Goal: Communication & Community: Connect with others

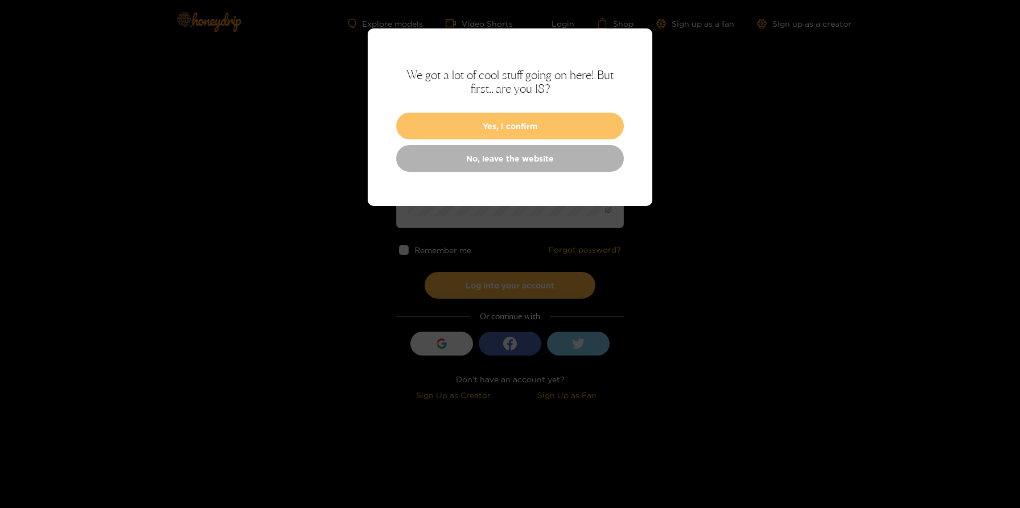
click at [498, 131] on button "Yes, I confirm" at bounding box center [510, 126] width 228 height 27
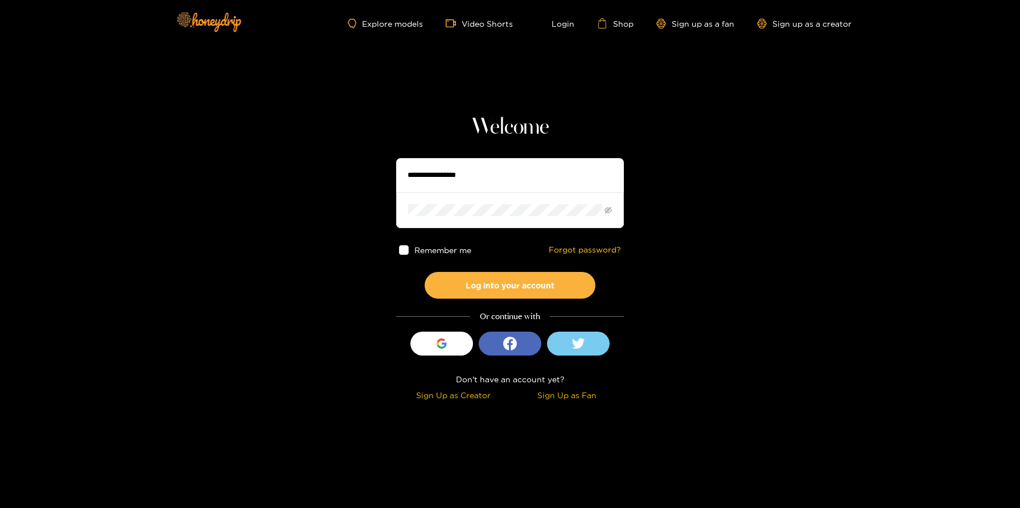
click at [444, 171] on input "text" at bounding box center [510, 175] width 228 height 34
type input "**********"
click at [424, 272] on button "Log into your account" at bounding box center [509, 285] width 171 height 27
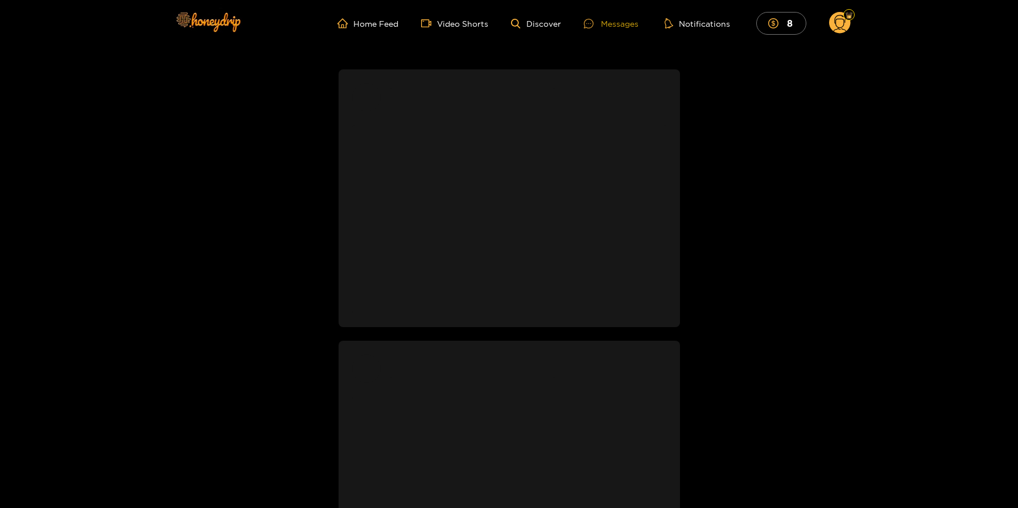
click at [608, 25] on div "Messages" at bounding box center [611, 23] width 55 height 13
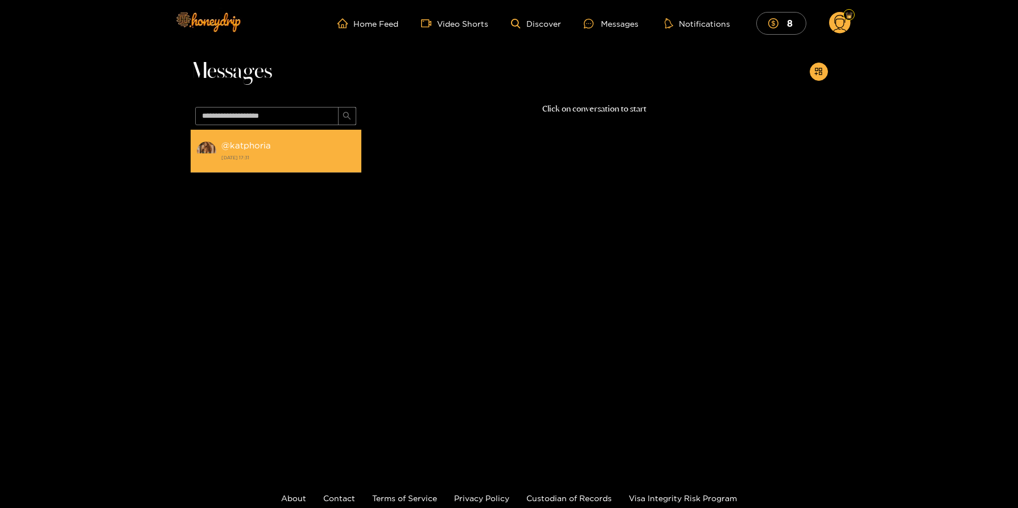
click at [254, 163] on div "@ katphoria [DATE] 17:31" at bounding box center [288, 151] width 134 height 26
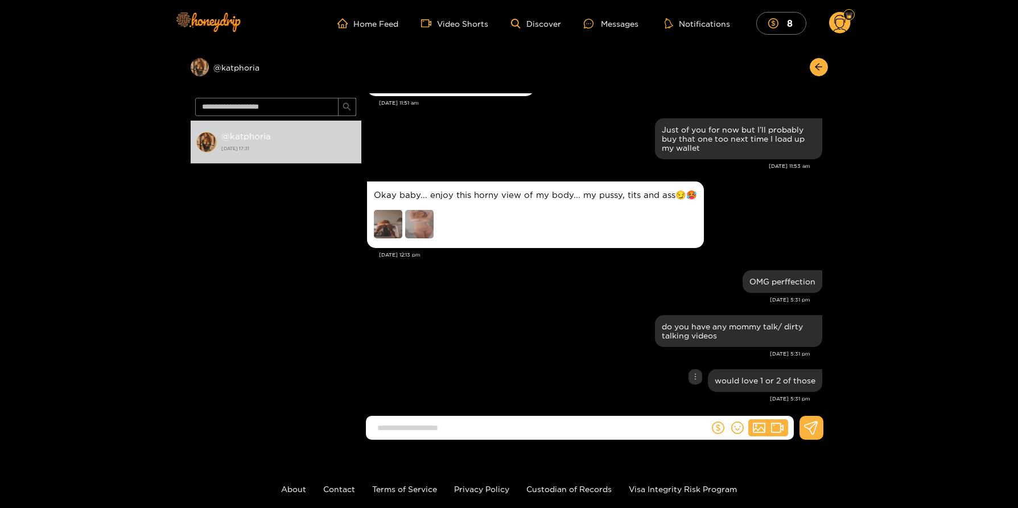
scroll to position [65, 0]
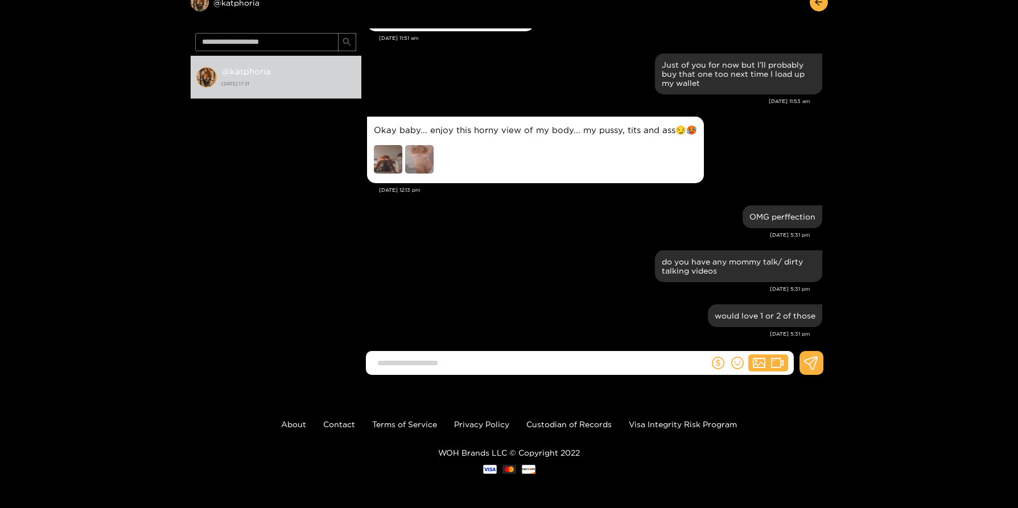
click at [425, 151] on img at bounding box center [419, 159] width 28 height 28
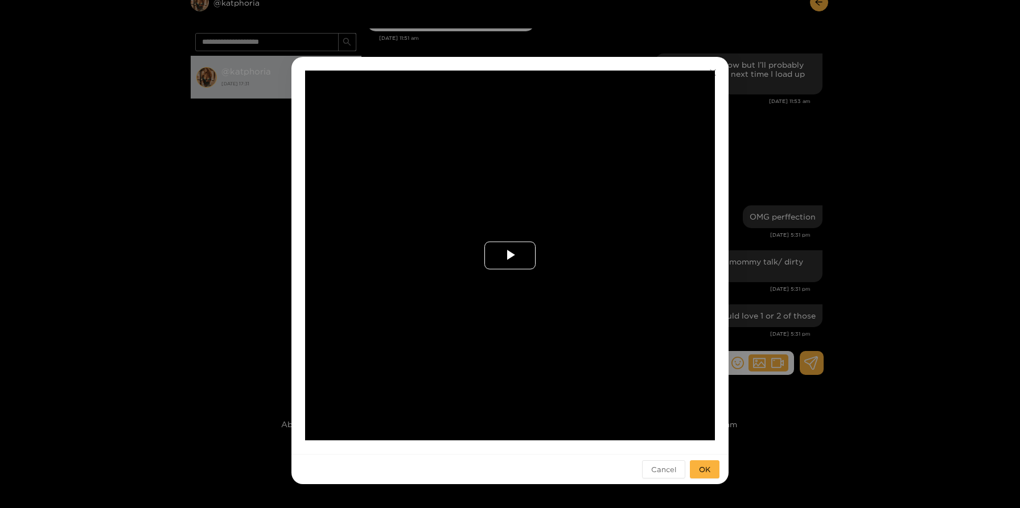
click at [510, 255] on span "Video Player" at bounding box center [510, 255] width 0 height 0
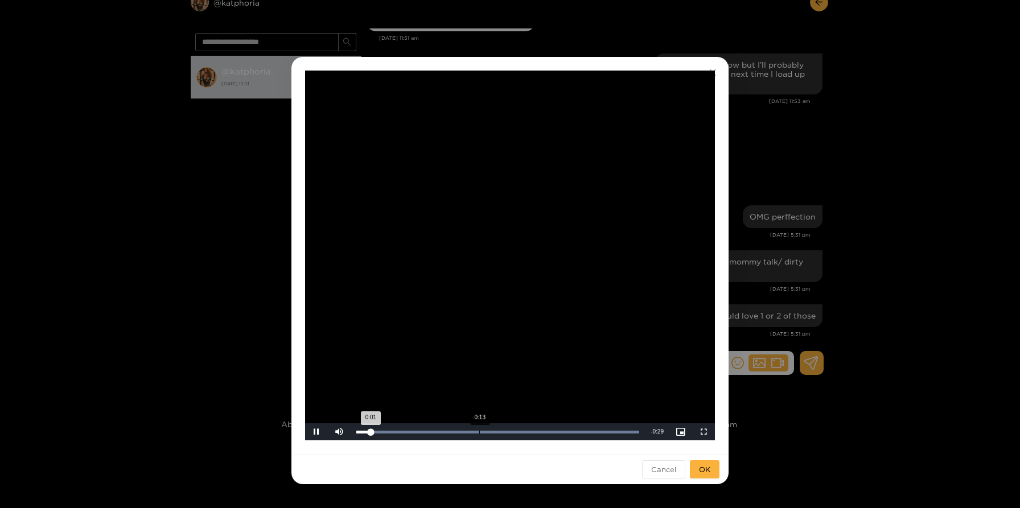
click at [479, 432] on div "Loaded : 100.00% 0:13 0:01" at bounding box center [497, 432] width 283 height 3
click at [339, 432] on span "Video Player" at bounding box center [339, 432] width 0 height 0
click at [205, 380] on div "**********" at bounding box center [510, 254] width 1020 height 508
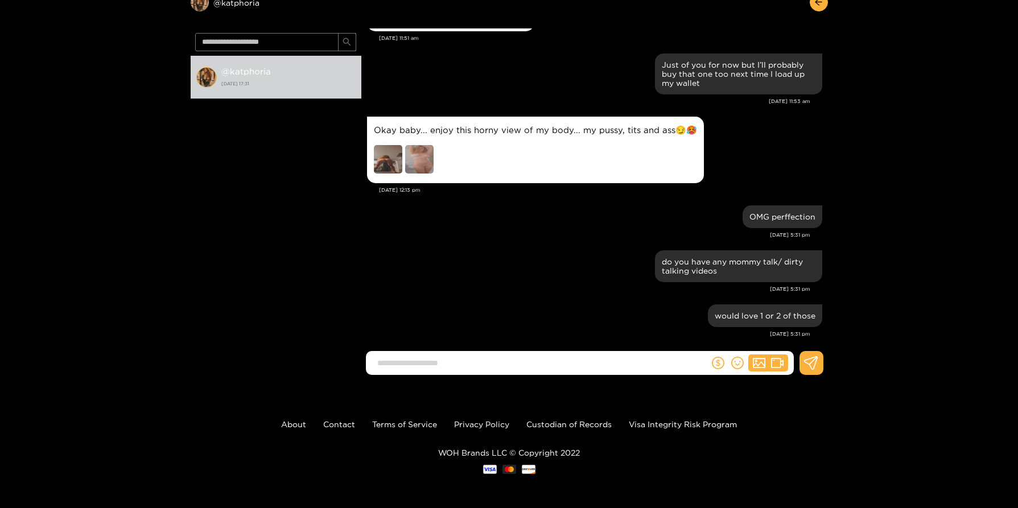
click at [384, 154] on img at bounding box center [388, 159] width 28 height 28
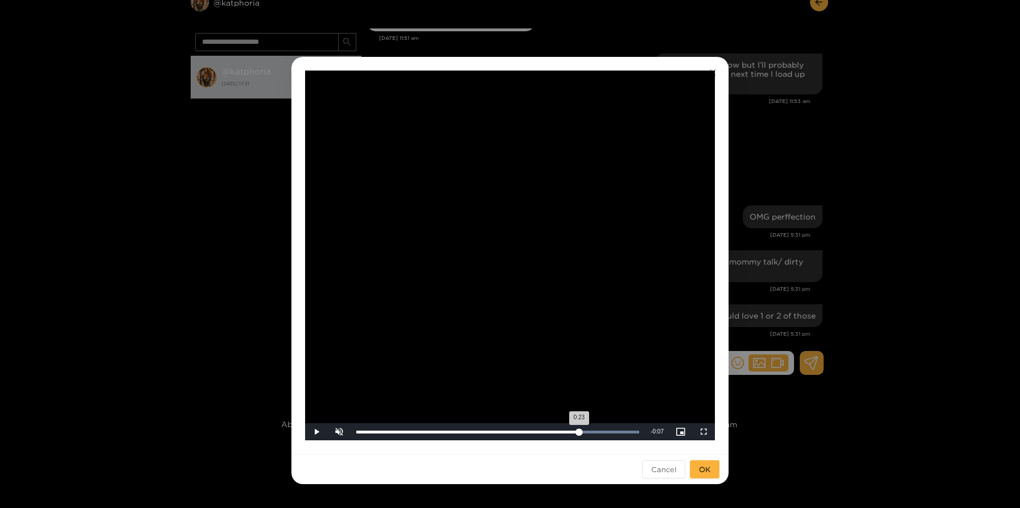
click at [579, 436] on div "Loaded : 100.00% 0:23 0:23" at bounding box center [498, 431] width 294 height 17
click at [604, 433] on div "Loaded : 100.00% 0:26 0:24" at bounding box center [498, 431] width 294 height 17
click at [386, 434] on div "Loaded : 100.00% 0:03 0:28" at bounding box center [498, 431] width 294 height 17
click at [187, 206] on div "**********" at bounding box center [510, 254] width 1020 height 508
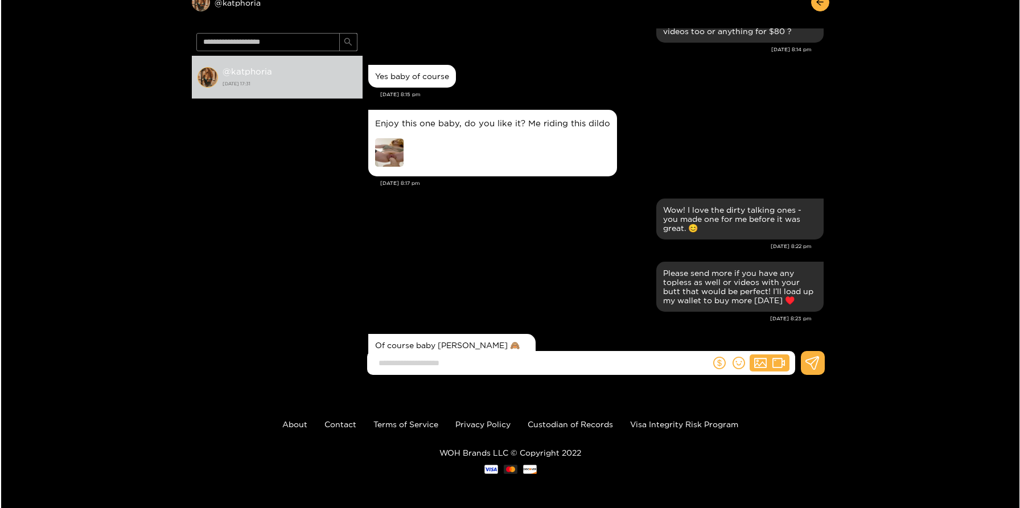
scroll to position [434, 0]
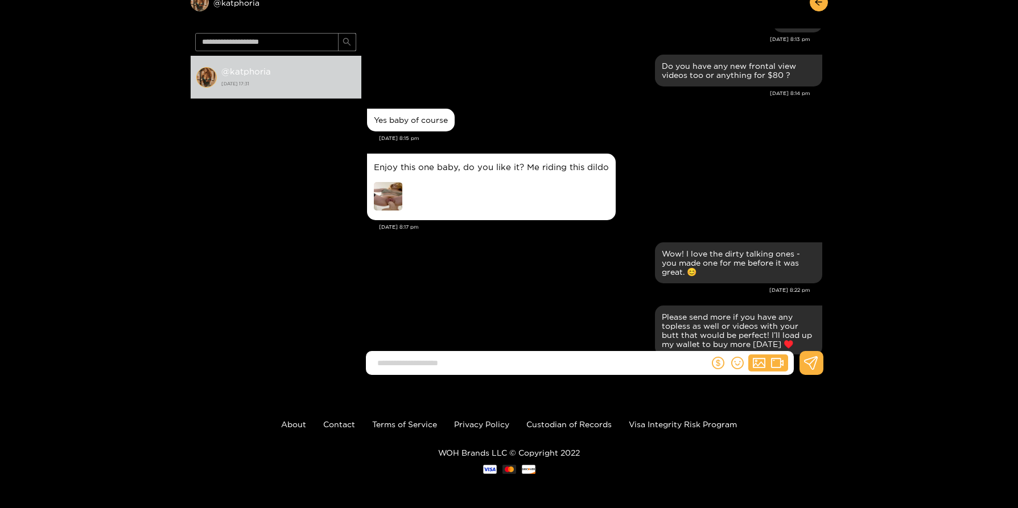
click at [385, 195] on img at bounding box center [388, 196] width 28 height 28
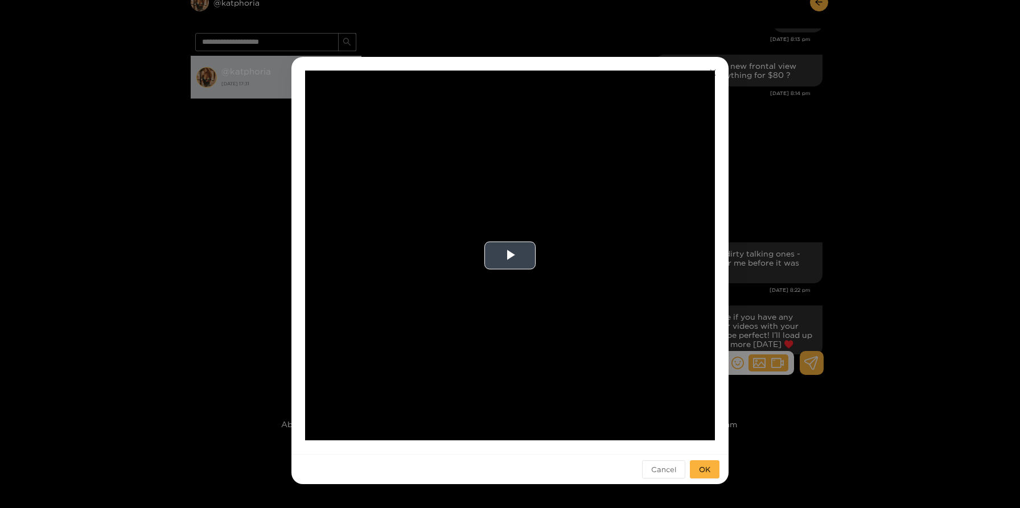
click at [495, 274] on video "Video Player" at bounding box center [510, 256] width 410 height 370
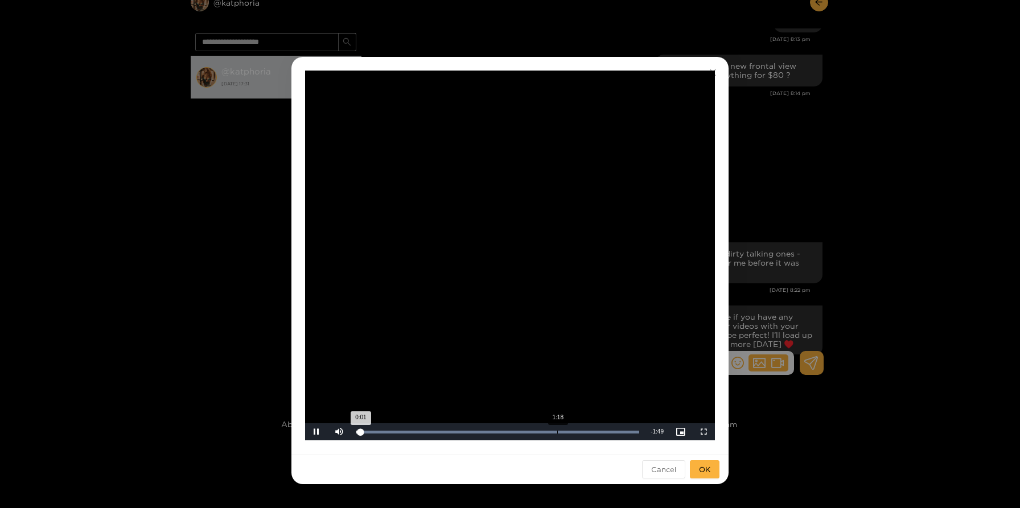
click at [556, 432] on div "Loaded : 100.00% 1:18 0:01" at bounding box center [497, 432] width 283 height 3
click at [589, 432] on div "Progress Bar" at bounding box center [497, 432] width 283 height 3
click at [574, 434] on div "Loaded : 100.00% 1:24 1:32" at bounding box center [498, 431] width 294 height 17
click at [562, 435] on div "Loaded : 100.00% 1:20 1:26" at bounding box center [498, 431] width 294 height 17
click at [545, 435] on div "Loaded : 100.00% 1:13 1:20" at bounding box center [498, 431] width 294 height 17
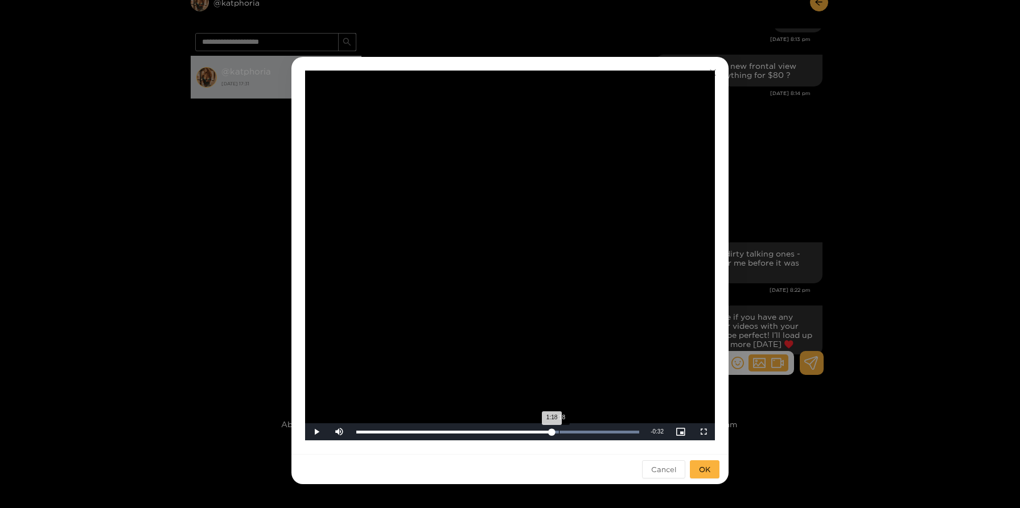
click at [559, 432] on div "1:18" at bounding box center [559, 432] width 1 height 3
click at [567, 432] on div "1:22" at bounding box center [567, 432] width 1 height 3
click at [588, 432] on div "Loaded : 100.00% 1:30 1:23" at bounding box center [497, 432] width 283 height 3
click at [602, 431] on div "1:35" at bounding box center [602, 432] width 1 height 3
click at [621, 433] on div "1:43" at bounding box center [621, 432] width 1 height 3
